Goal: Find specific page/section: Find specific page/section

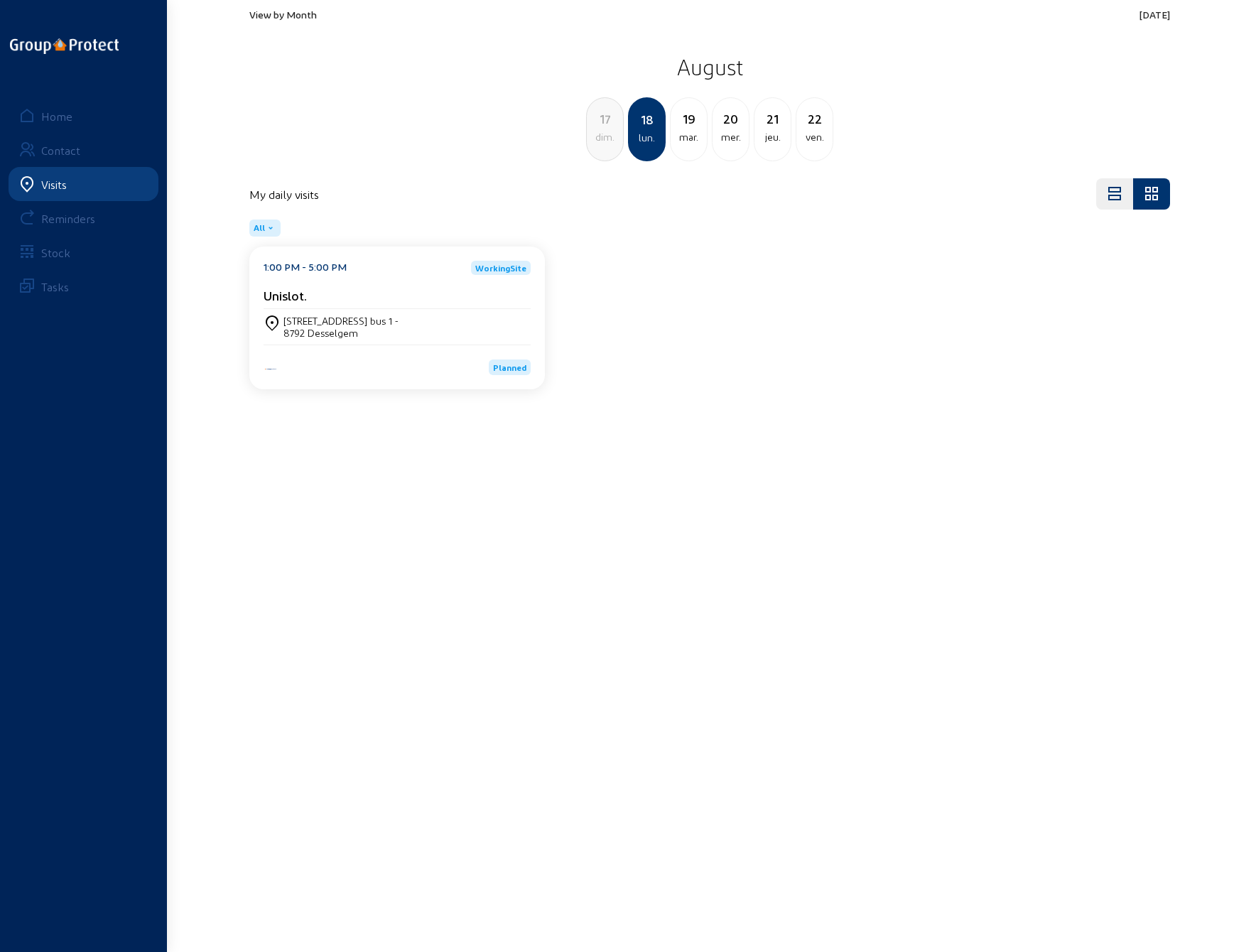
click at [328, 333] on div "8792 Desselgem" at bounding box center [341, 333] width 115 height 12
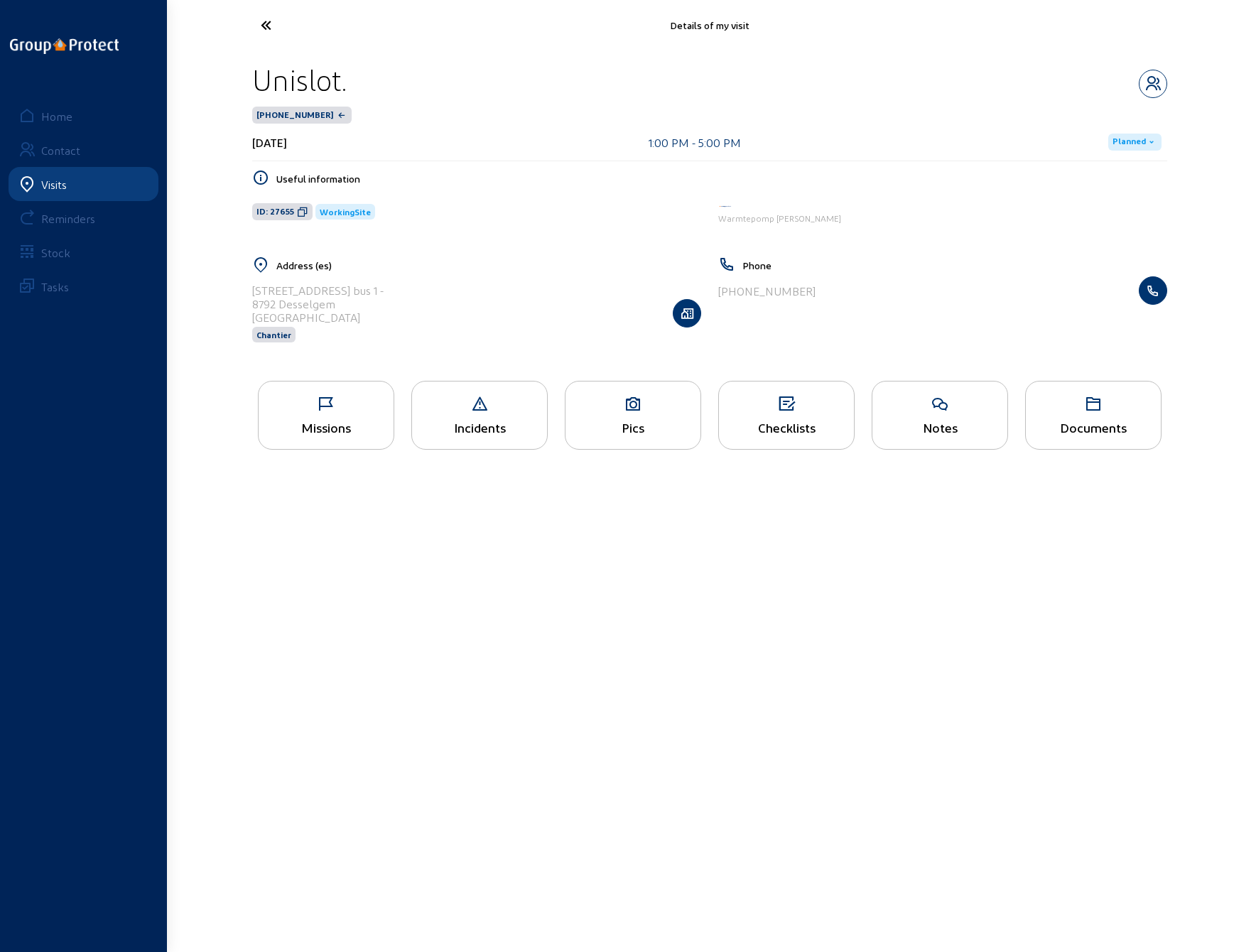
click at [331, 417] on div "Missions" at bounding box center [326, 415] width 137 height 69
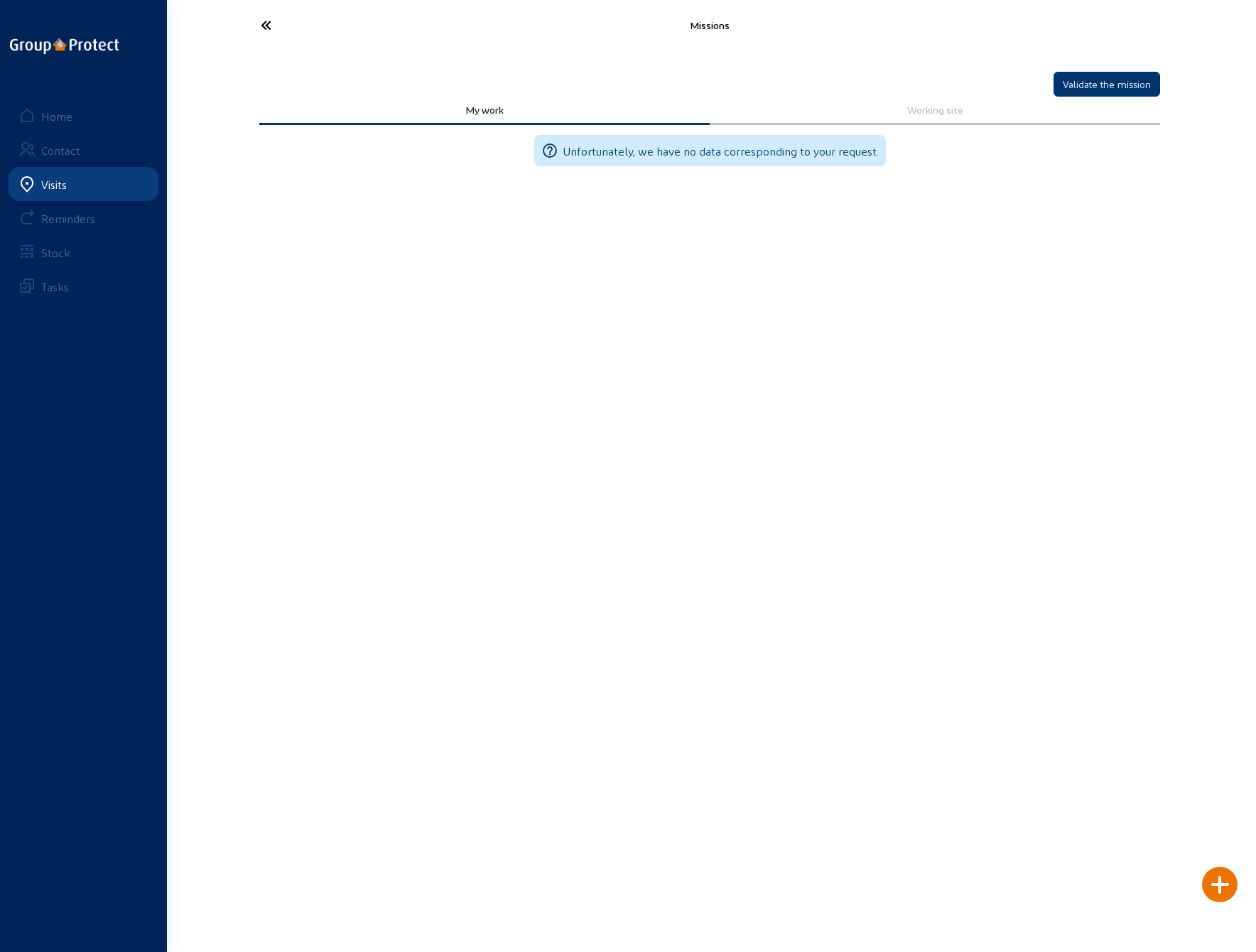
click at [259, 28] on icon at bounding box center [319, 25] width 131 height 25
